Goal: Ask a question

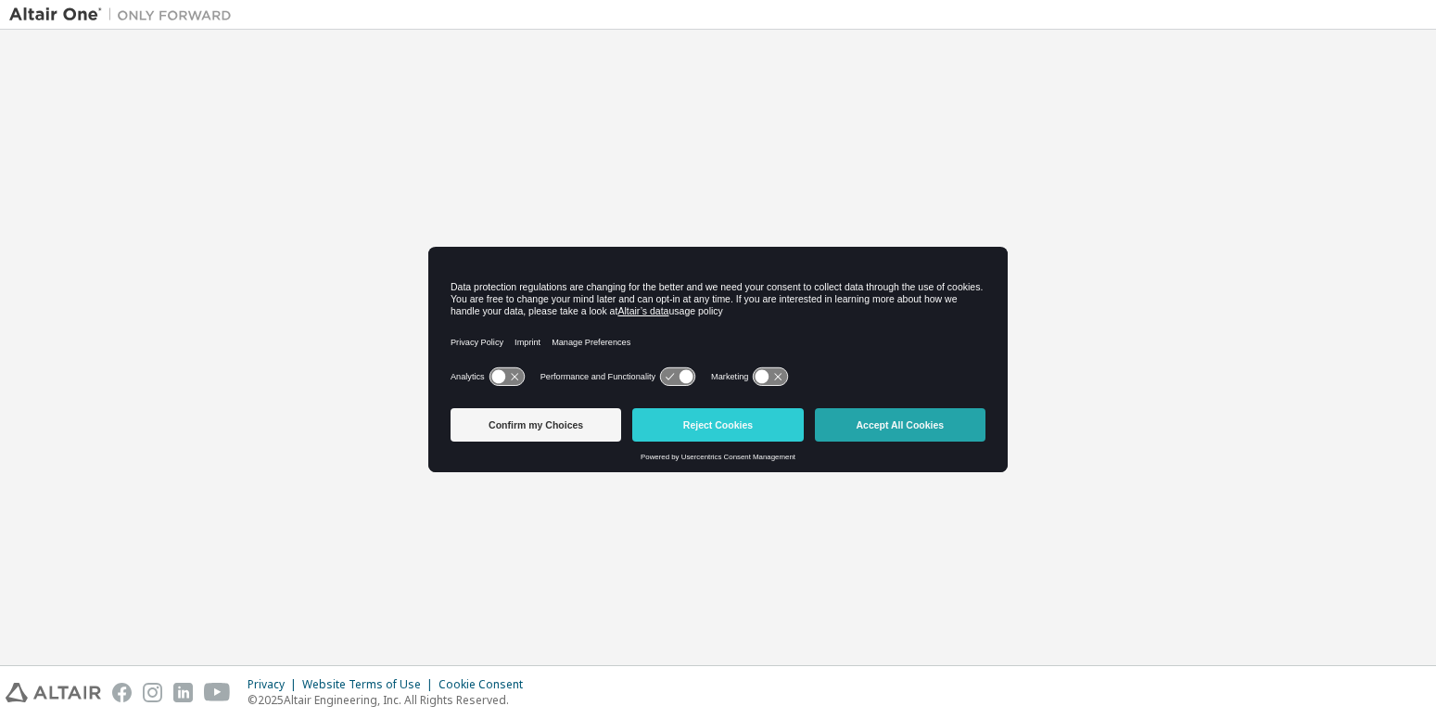
click at [884, 432] on button "Accept All Cookies" at bounding box center [900, 424] width 171 height 33
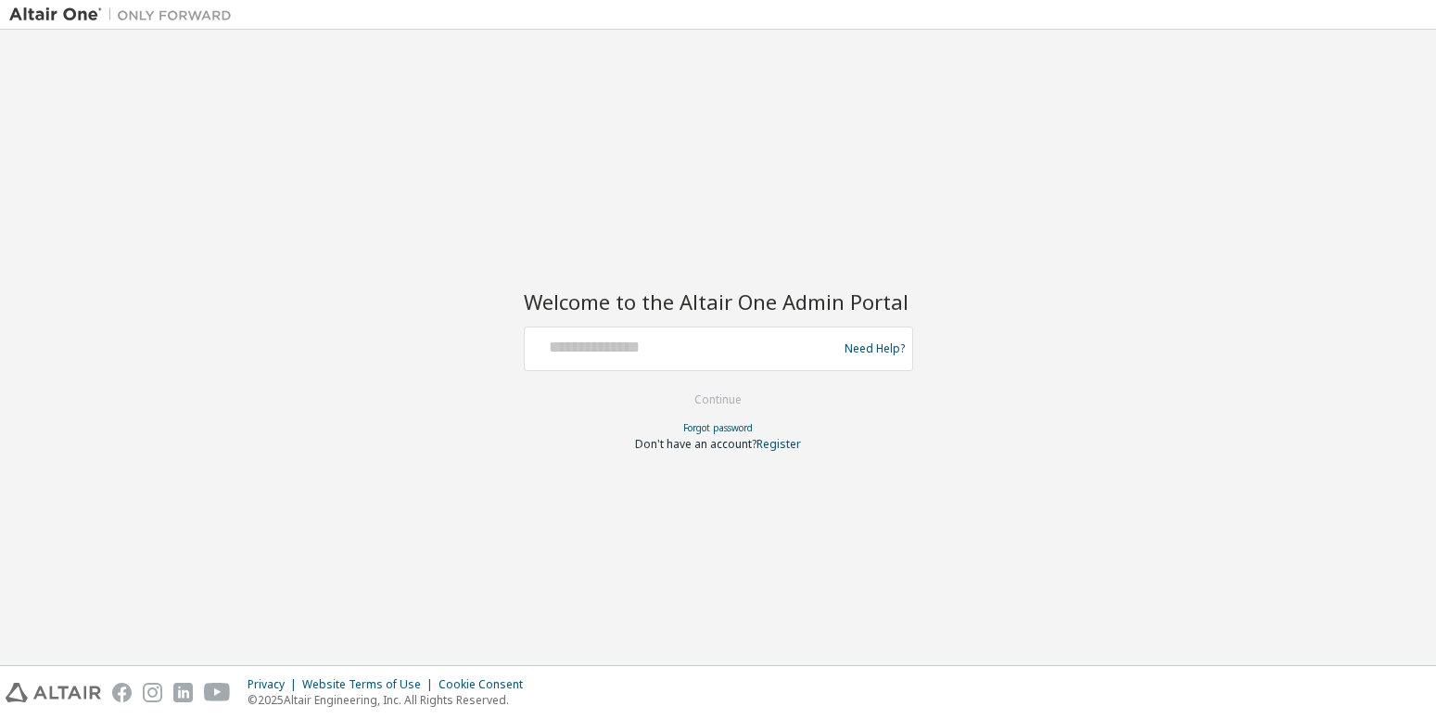
click at [636, 364] on div at bounding box center [683, 348] width 303 height 35
click at [604, 357] on input "text" at bounding box center [683, 344] width 303 height 27
click at [864, 349] on link "Need Help?" at bounding box center [875, 348] width 60 height 1
